Goal: Information Seeking & Learning: Learn about a topic

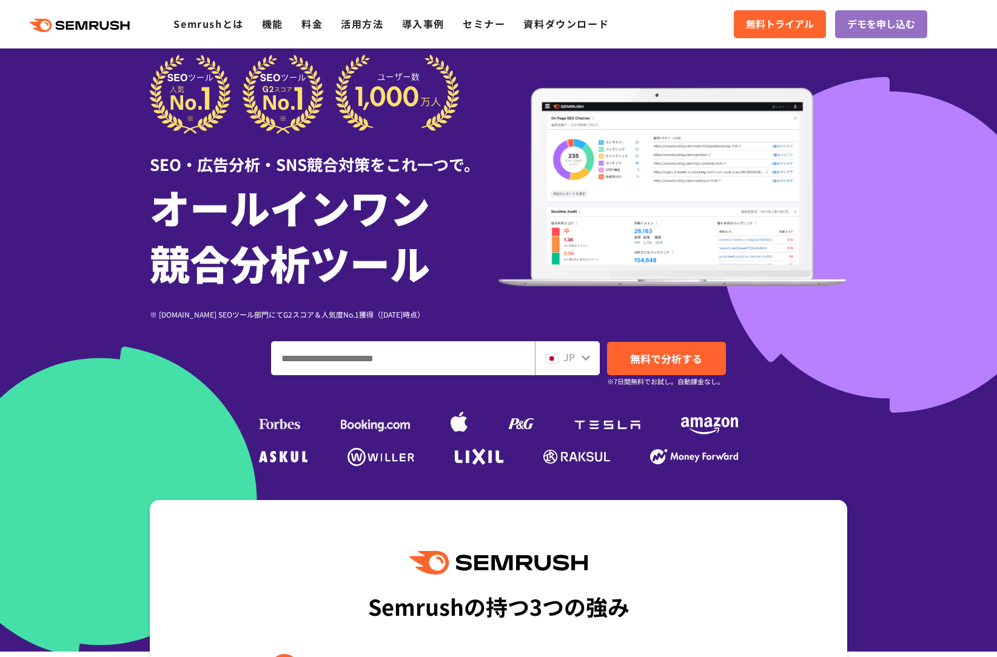
click at [309, 42] on div ".cls {fill: #FF642D;} .cls {fill: #FF642D;} Semrushとは 機能 料金 活用方法 導入事例 セミナー 資料ダウ…" at bounding box center [498, 24] width 997 height 36
click at [317, 21] on link "料金" at bounding box center [311, 23] width 21 height 15
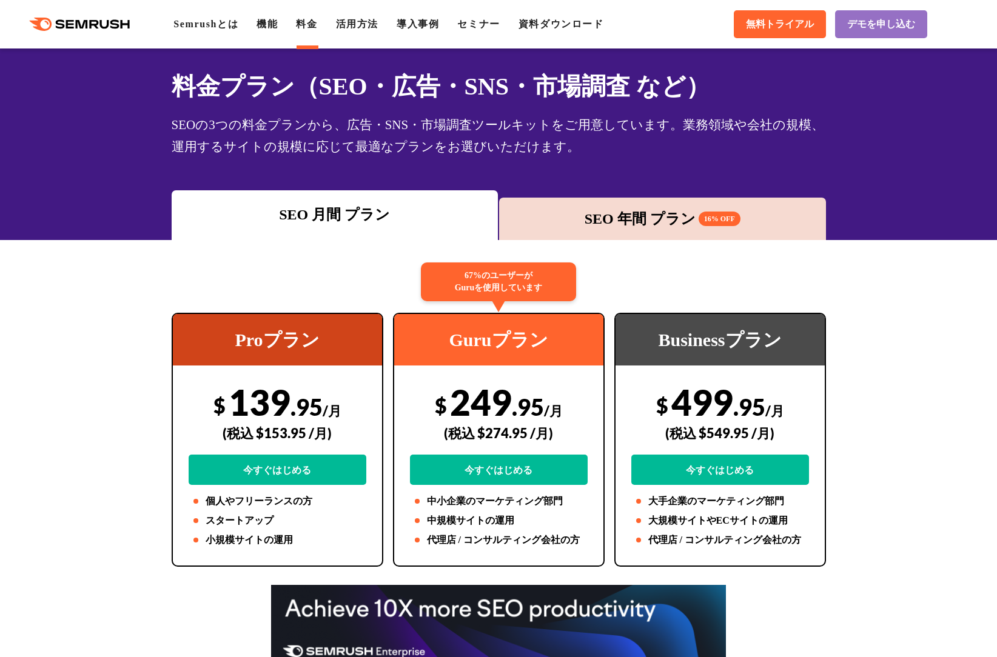
scroll to position [37, 0]
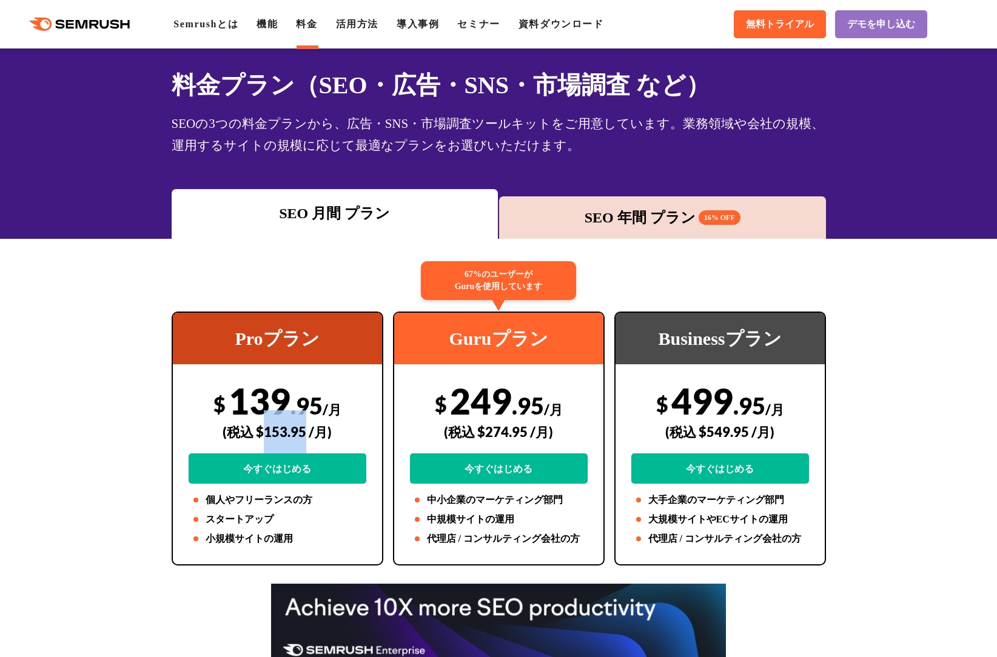
drag, startPoint x: 266, startPoint y: 434, endPoint x: 305, endPoint y: 428, distance: 39.9
click at [307, 432] on div "(税込 $153.95 /月)" at bounding box center [278, 432] width 178 height 43
copy div "153.95"
